Goal: Information Seeking & Learning: Learn about a topic

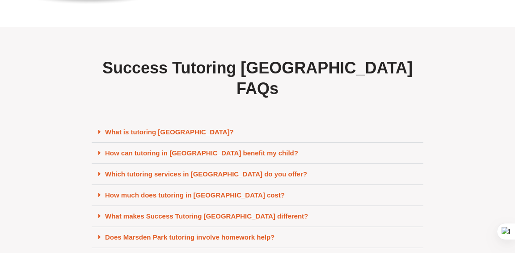
scroll to position [3788, 0]
click at [122, 128] on link "What is tutoring [GEOGRAPHIC_DATA]?" at bounding box center [169, 132] width 129 height 8
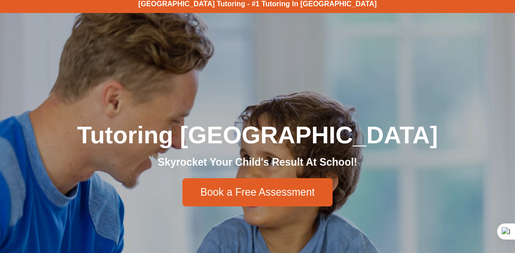
scroll to position [0, 0]
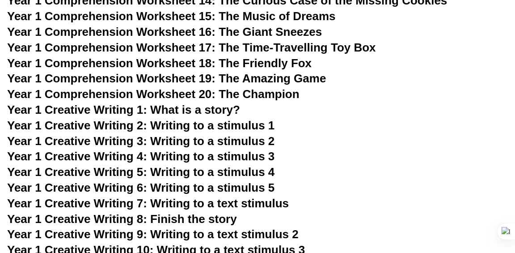
scroll to position [1379, 0]
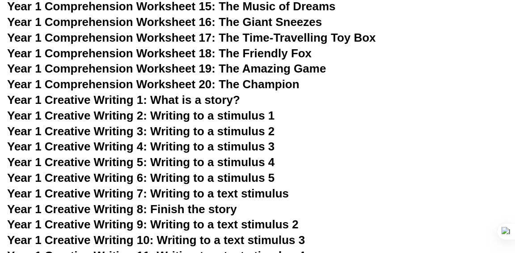
click at [142, 101] on span "Year 1 Creative Writing 1: What is a story?" at bounding box center [123, 99] width 233 height 13
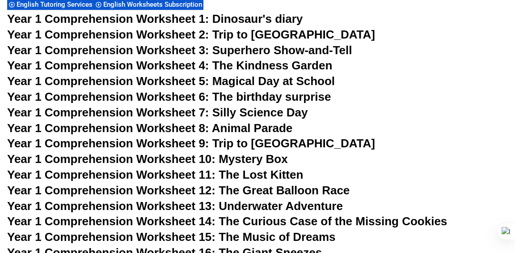
scroll to position [1152, 0]
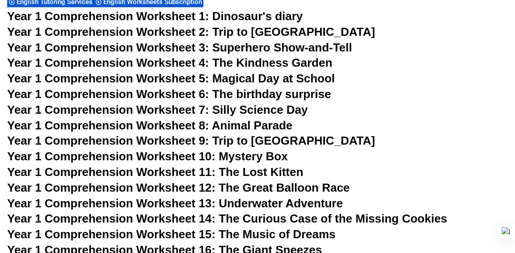
click at [253, 31] on span "Year 1 Comprehension Worksheet 2: Trip to [GEOGRAPHIC_DATA]" at bounding box center [191, 31] width 368 height 13
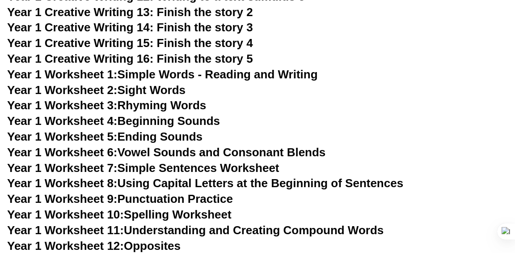
scroll to position [1658, 0]
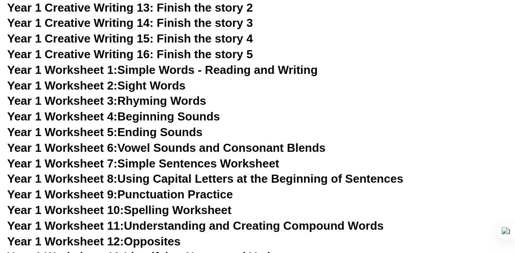
click at [156, 98] on link "Year 1 Worksheet 3: Rhyming Words" at bounding box center [106, 100] width 199 height 13
